Goal: Task Accomplishment & Management: Manage account settings

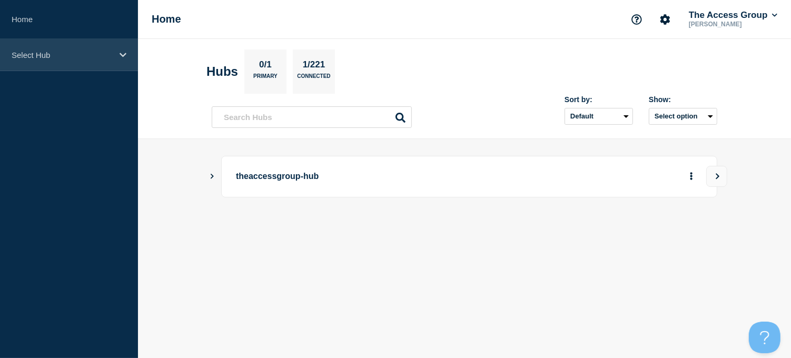
click at [119, 54] on icon at bounding box center [122, 55] width 7 height 4
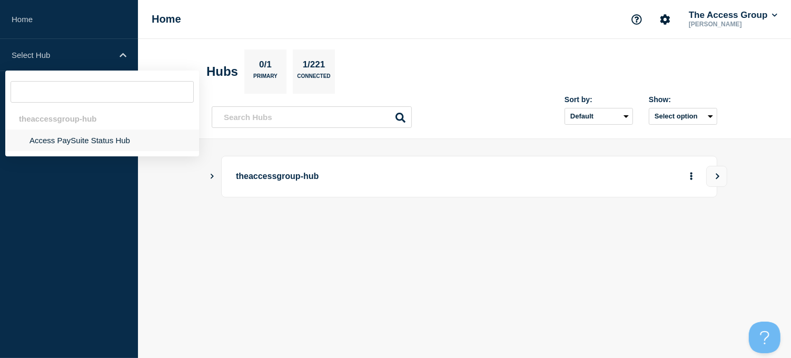
click at [75, 143] on li "Access PaySuite Status Hub" at bounding box center [102, 140] width 194 height 22
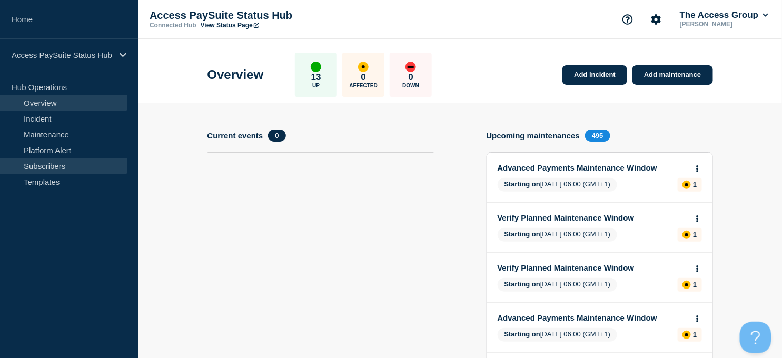
click at [46, 163] on link "Subscribers" at bounding box center [63, 166] width 127 height 16
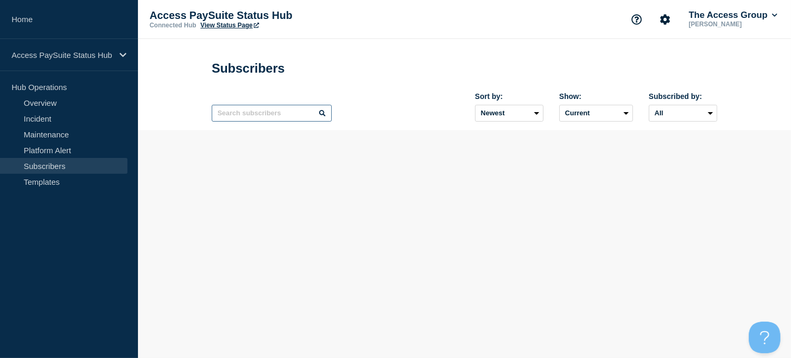
click at [251, 120] on input "text" at bounding box center [272, 113] width 120 height 17
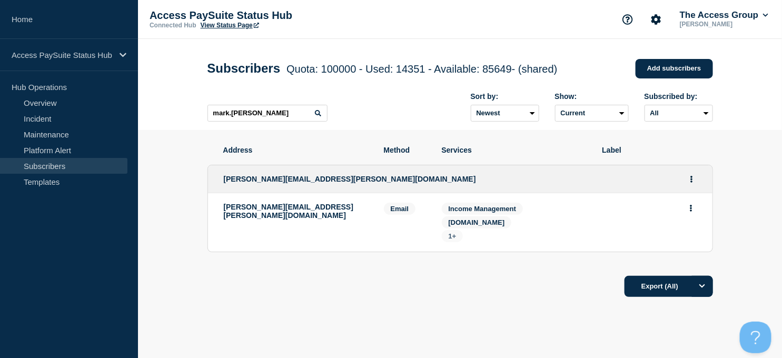
click at [451, 232] on span "1+" at bounding box center [452, 236] width 8 height 8
click at [272, 118] on input "mark.[PERSON_NAME]" at bounding box center [267, 113] width 120 height 17
drag, startPoint x: 272, startPoint y: 118, endPoint x: 201, endPoint y: 114, distance: 71.2
click at [201, 114] on div "Subscribers Quota: 100000 - Used: 14351 - Available: 85649 - (shared) Quota Use…" at bounding box center [459, 84] width 529 height 91
type input "d"
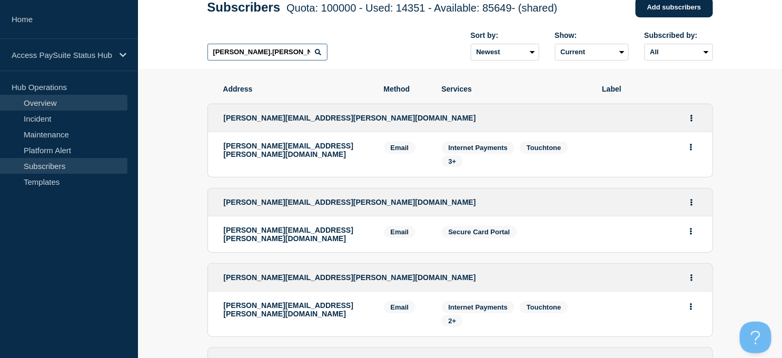
scroll to position [58, 0]
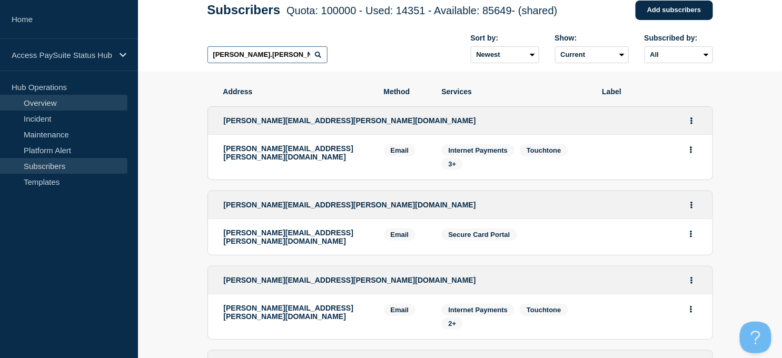
type input "[PERSON_NAME].[PERSON_NAME]"
click at [47, 105] on link "Overview" at bounding box center [63, 103] width 127 height 16
